Goal: Transaction & Acquisition: Purchase product/service

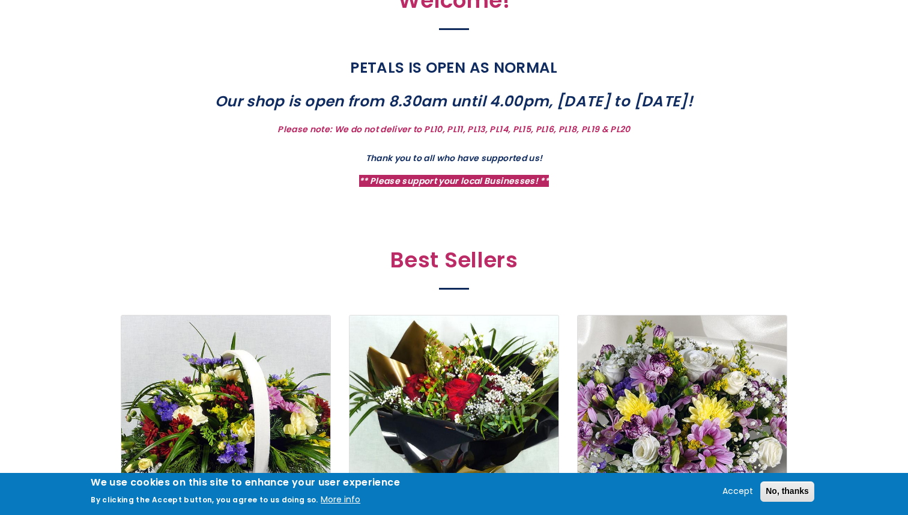
scroll to position [425, 0]
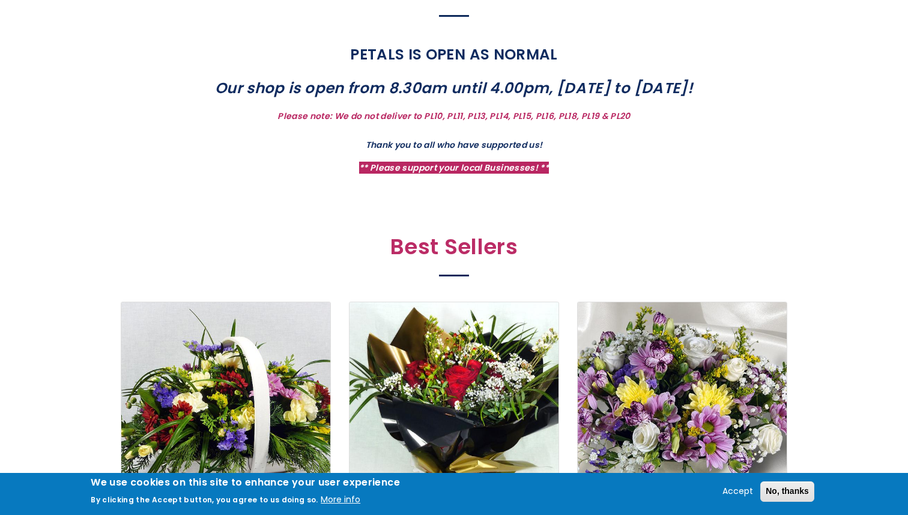
click at [440, 169] on strong "** Please support your local Businesses! **" at bounding box center [454, 168] width 190 height 12
click at [438, 250] on h2 "Best Sellers" at bounding box center [454, 250] width 523 height 32
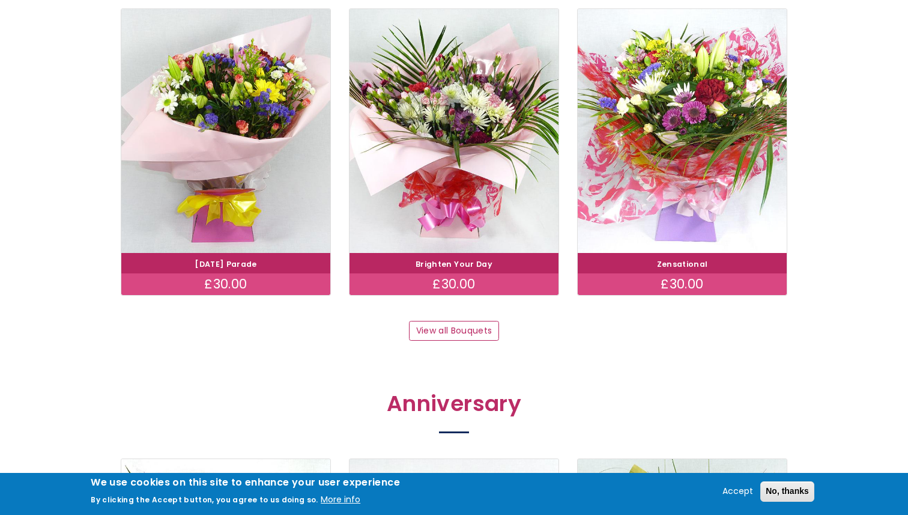
scroll to position [1150, 0]
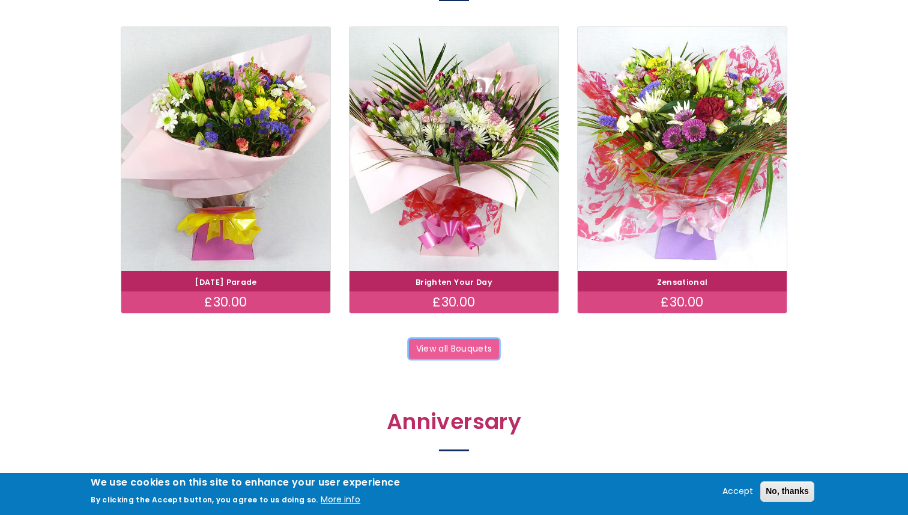
click at [456, 348] on link "View all Bouquets" at bounding box center [454, 349] width 90 height 20
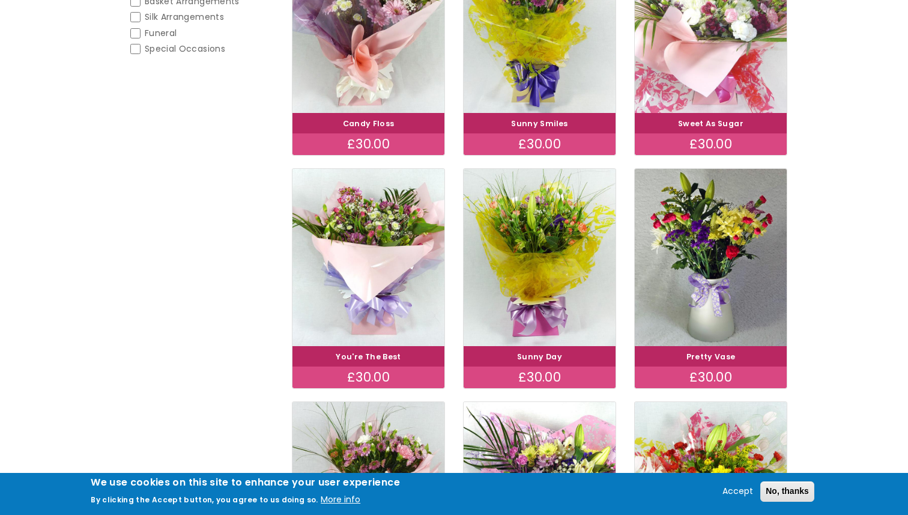
scroll to position [315, 0]
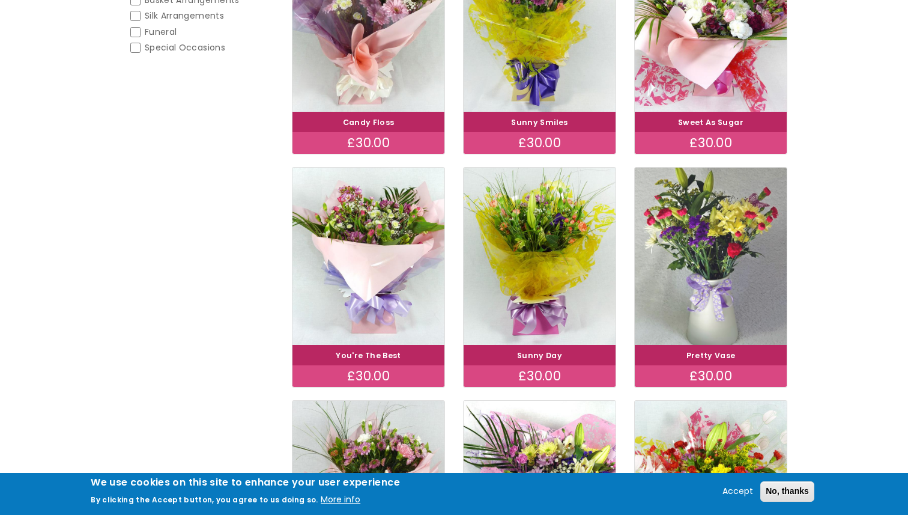
click at [707, 241] on img at bounding box center [711, 256] width 171 height 198
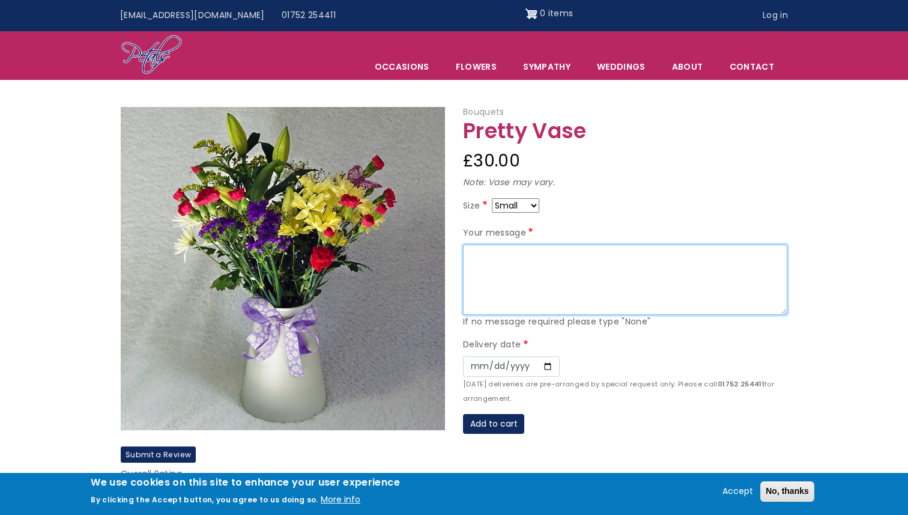
click at [562, 254] on textarea "Your message" at bounding box center [625, 279] width 324 height 71
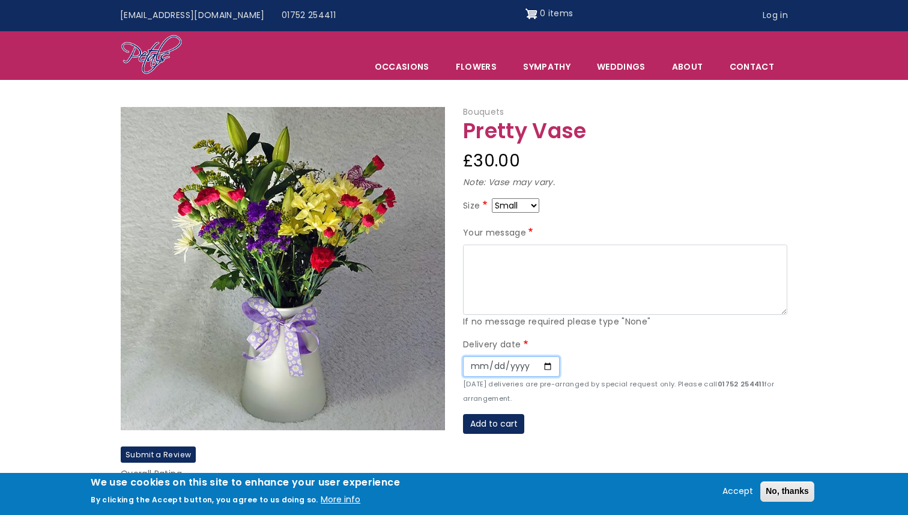
click at [554, 359] on input "Date" at bounding box center [511, 366] width 97 height 20
click at [547, 366] on input "Date" at bounding box center [511, 366] width 97 height 20
type input "2025-09-29"
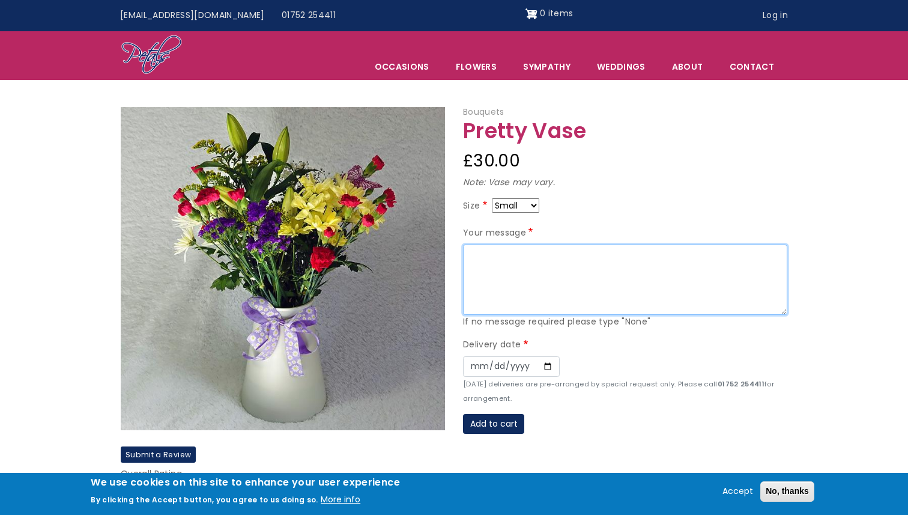
click at [503, 273] on textarea "Your message" at bounding box center [625, 279] width 324 height 71
type textarea "h"
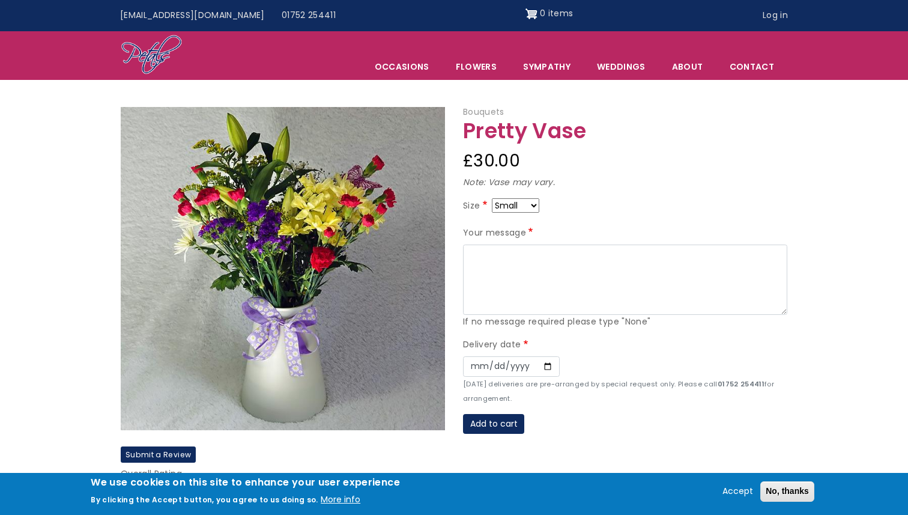
click at [491, 231] on label "Your message" at bounding box center [499, 233] width 73 height 14
click at [491, 244] on textarea "Your message" at bounding box center [625, 279] width 324 height 71
click at [509, 205] on select "Small Medium Large" at bounding box center [515, 205] width 47 height 14
click at [492, 198] on select "Small Medium Large" at bounding box center [515, 205] width 47 height 14
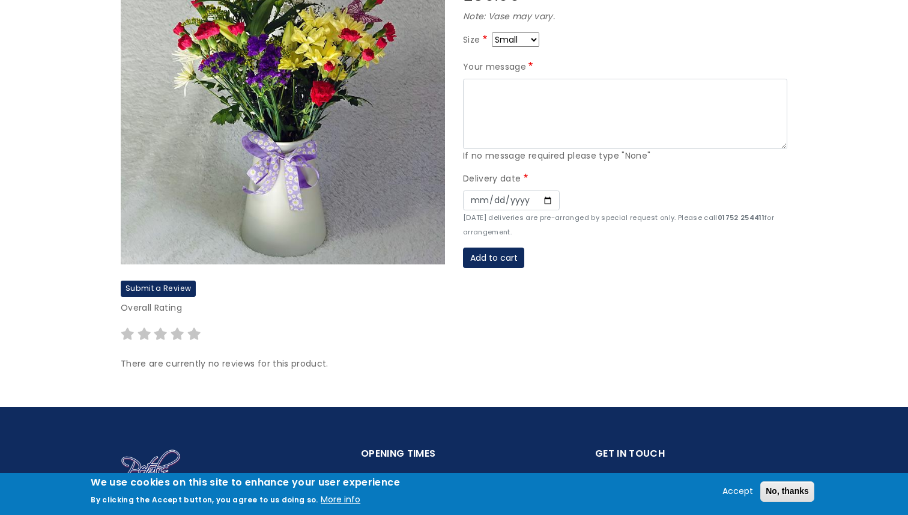
scroll to position [196, 0]
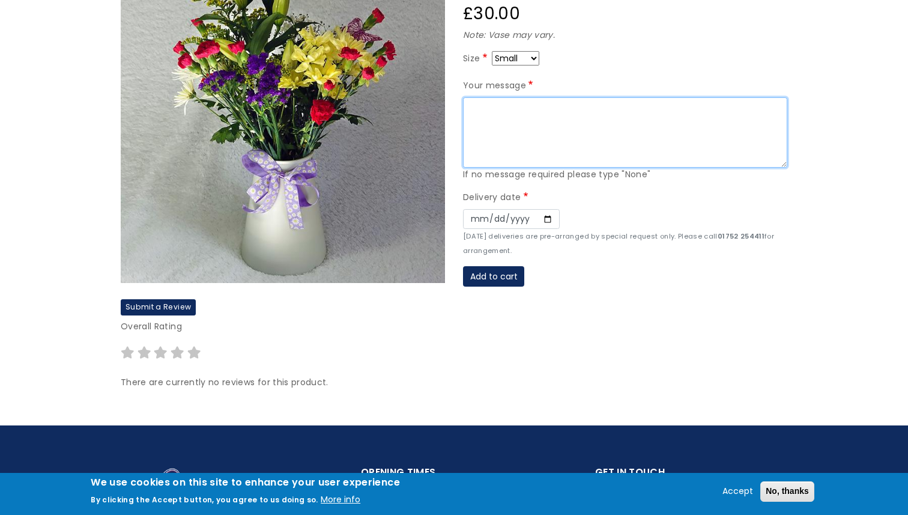
click at [529, 114] on textarea "Your message" at bounding box center [625, 132] width 324 height 71
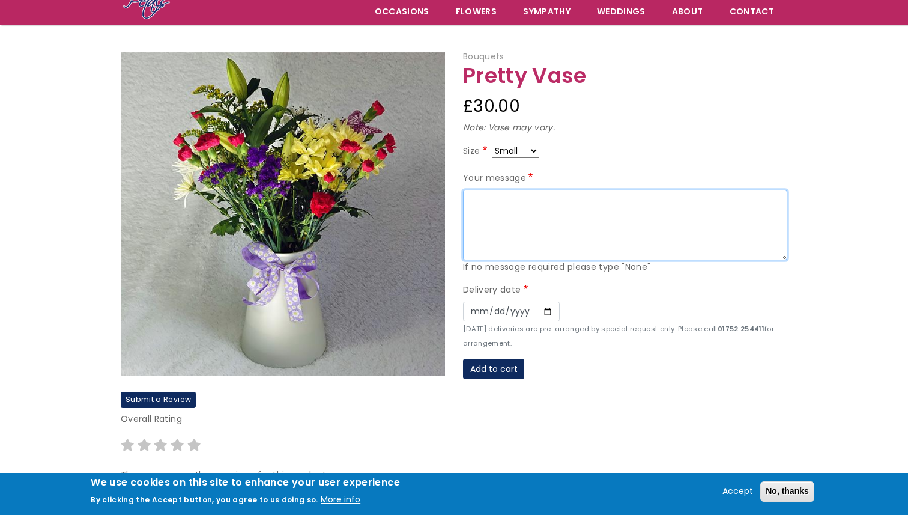
scroll to position [0, 0]
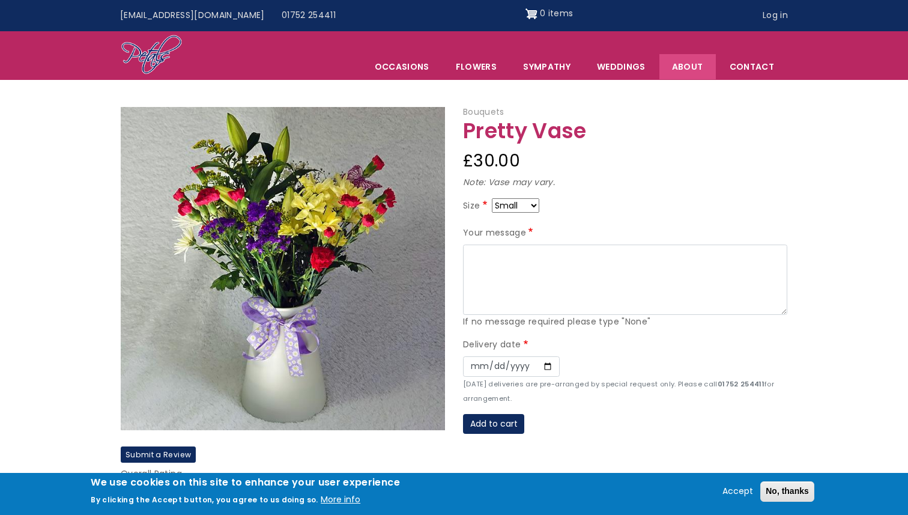
click at [694, 73] on link "About" at bounding box center [687, 66] width 56 height 25
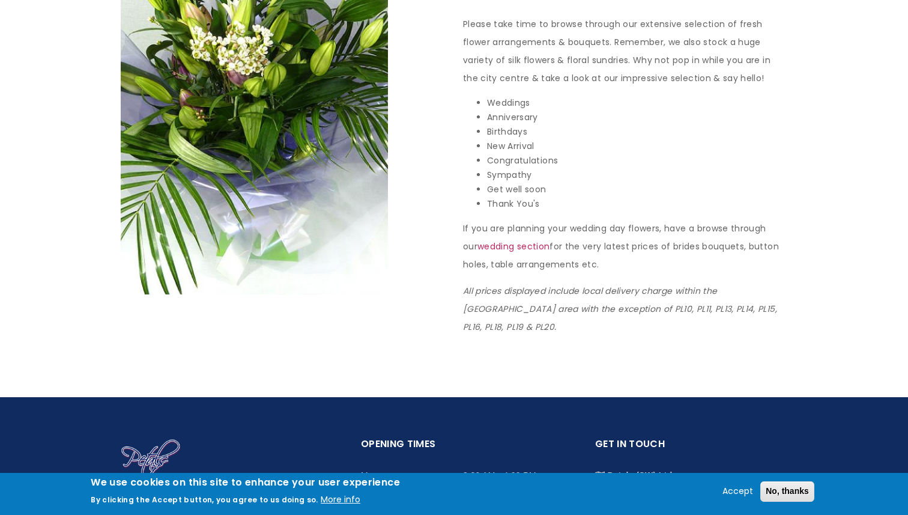
scroll to position [1099, 0]
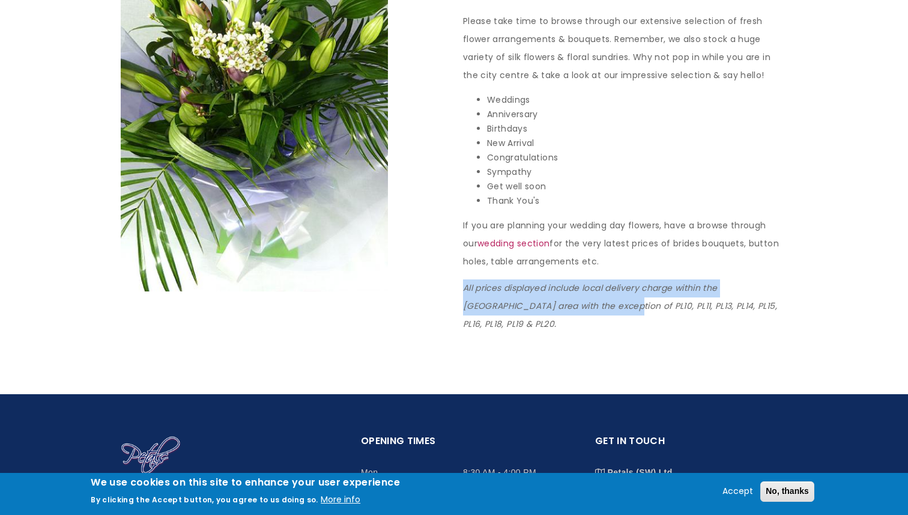
drag, startPoint x: 465, startPoint y: 274, endPoint x: 584, endPoint y: 288, distance: 120.3
click at [584, 288] on em "All prices displayed include local delivery charge within the Plymouth area wit…" at bounding box center [620, 306] width 314 height 48
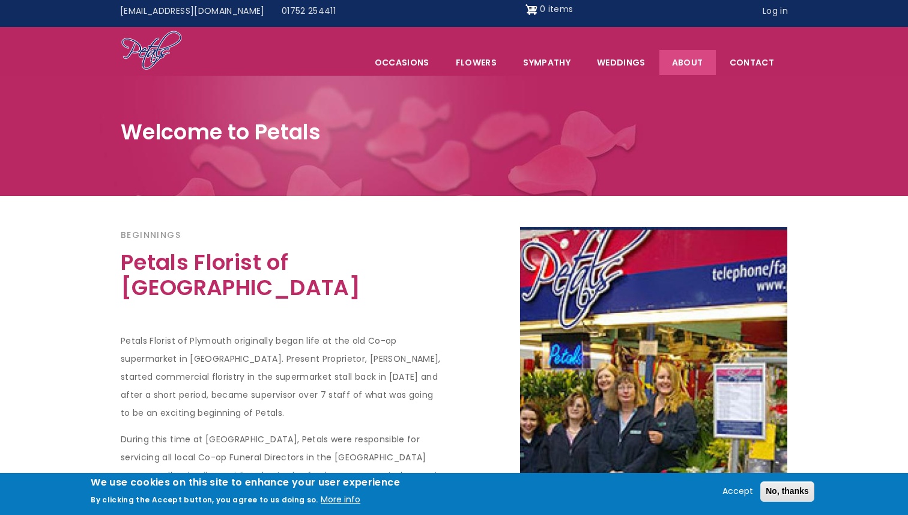
scroll to position [0, 0]
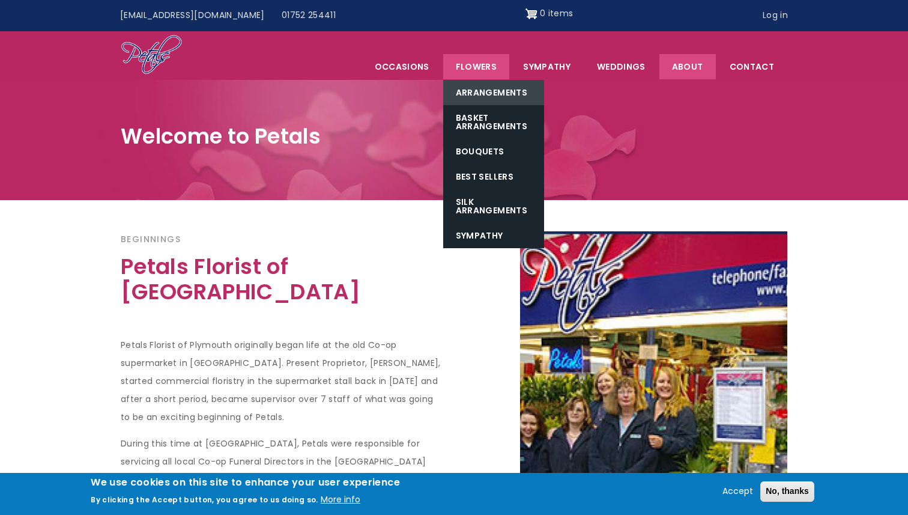
click at [497, 86] on link "Arrangements" at bounding box center [493, 92] width 101 height 25
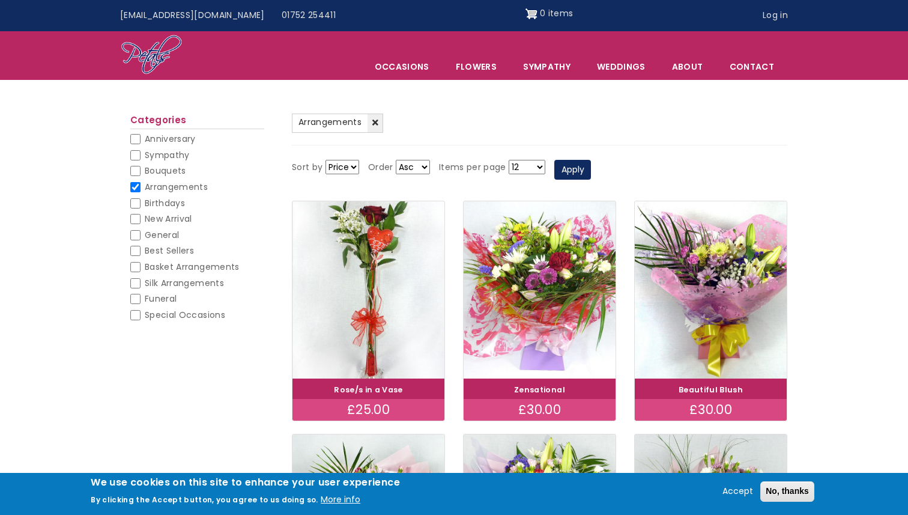
click at [345, 165] on select "Price Title" at bounding box center [343, 167] width 34 height 14
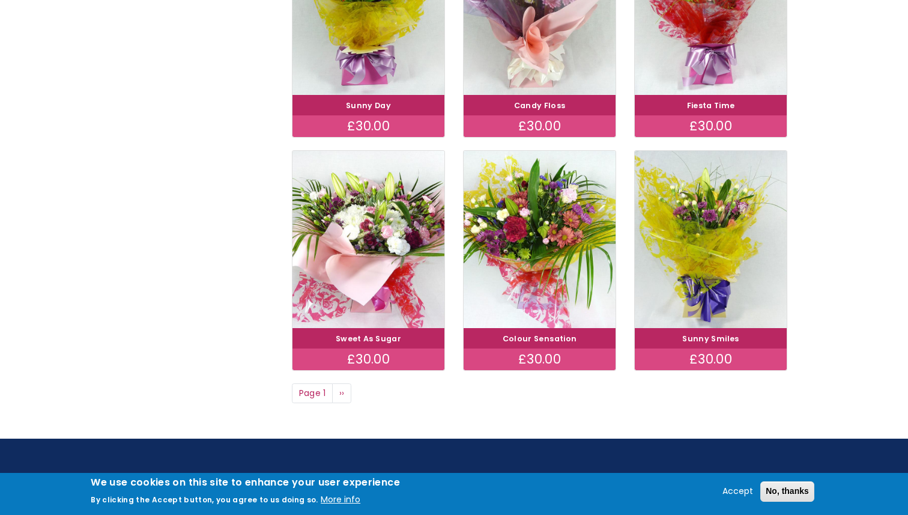
scroll to position [805, 0]
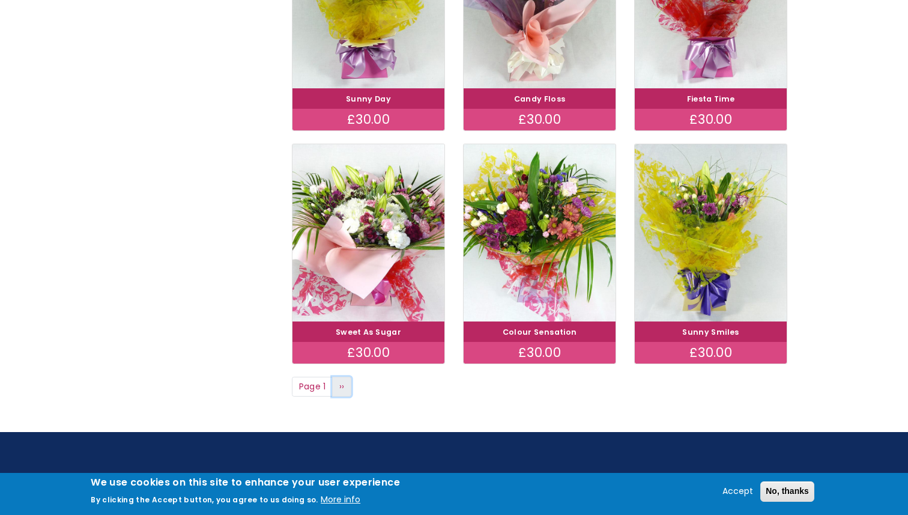
click at [345, 388] on link "Next page ››" at bounding box center [341, 387] width 19 height 20
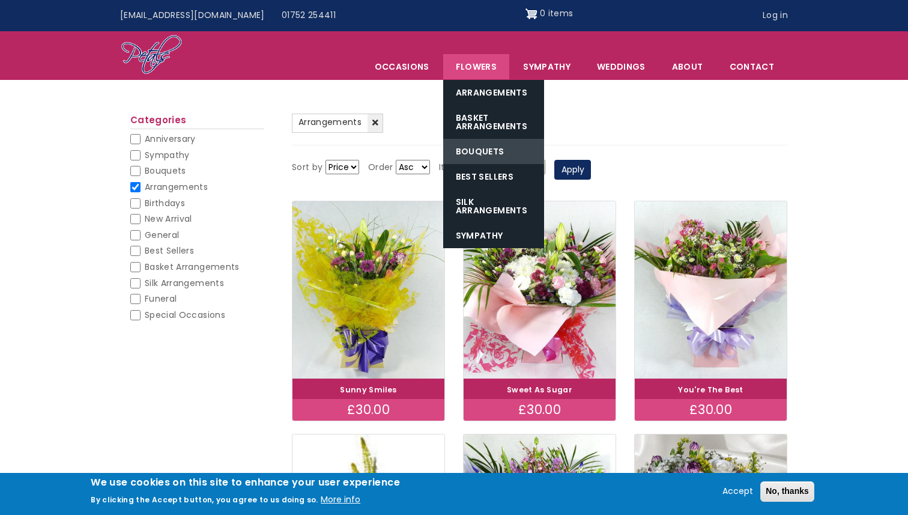
click at [485, 146] on link "Bouquets" at bounding box center [493, 151] width 101 height 25
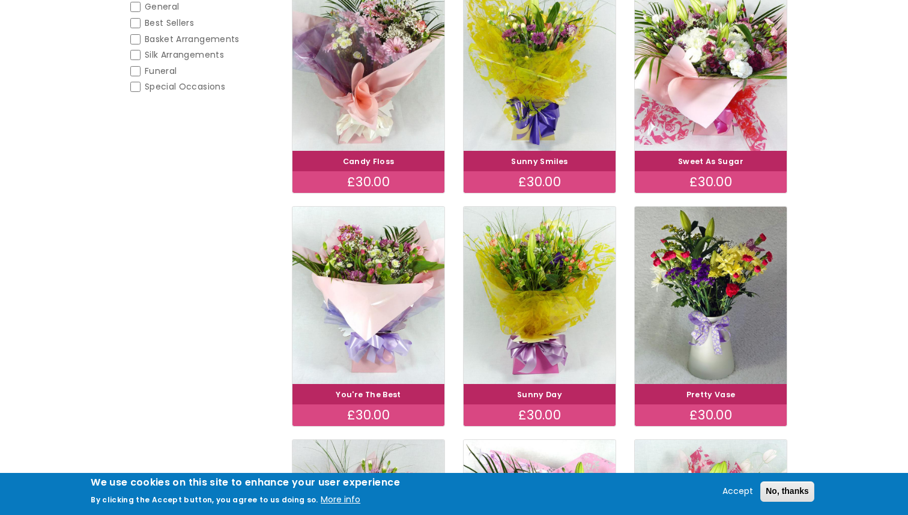
scroll to position [280, 0]
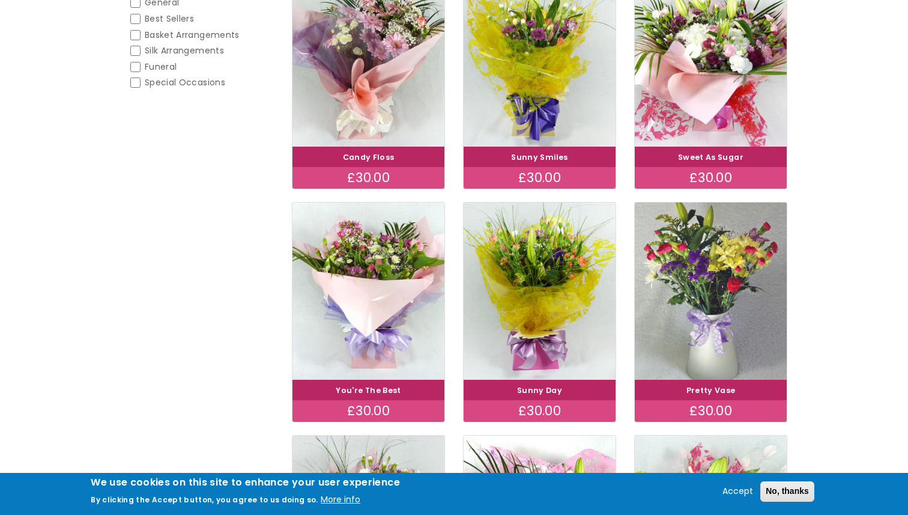
click at [696, 282] on img at bounding box center [711, 291] width 171 height 198
